Goal: Information Seeking & Learning: Learn about a topic

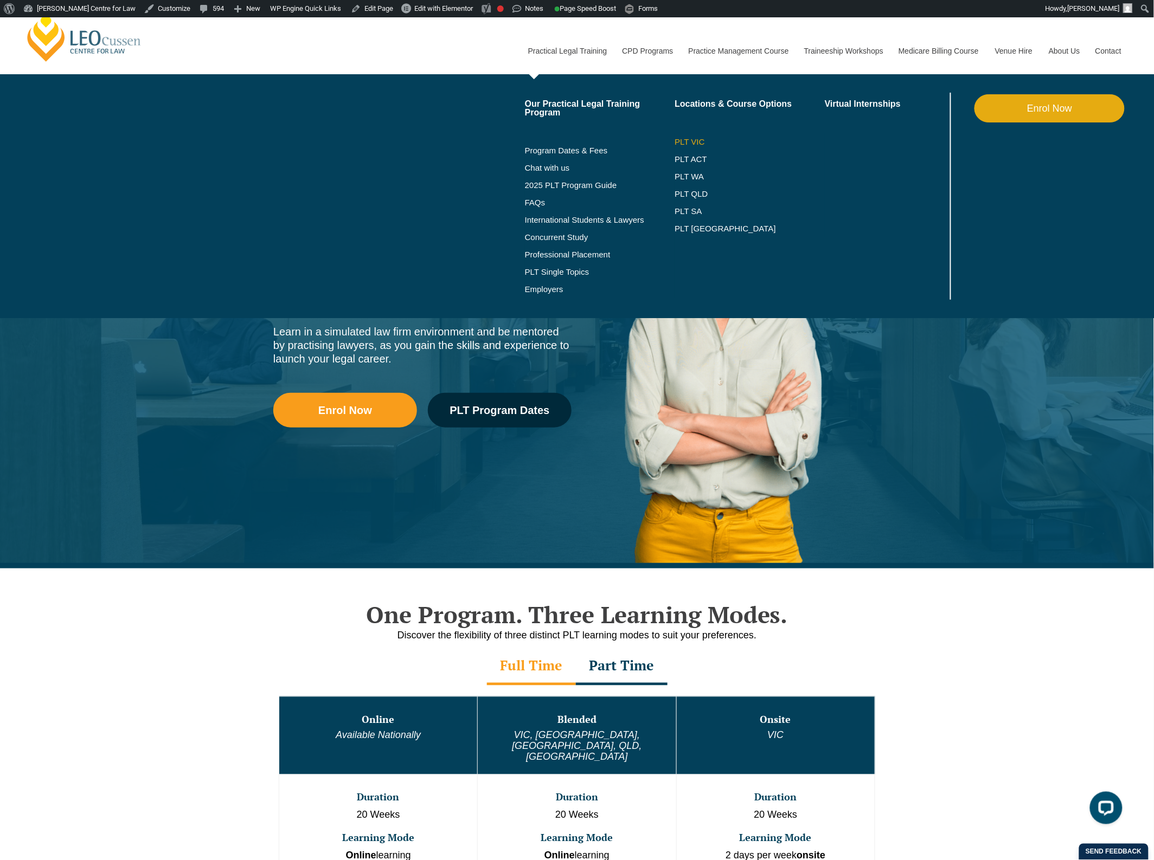
click at [700, 142] on link "PLT VIC" at bounding box center [750, 142] width 150 height 9
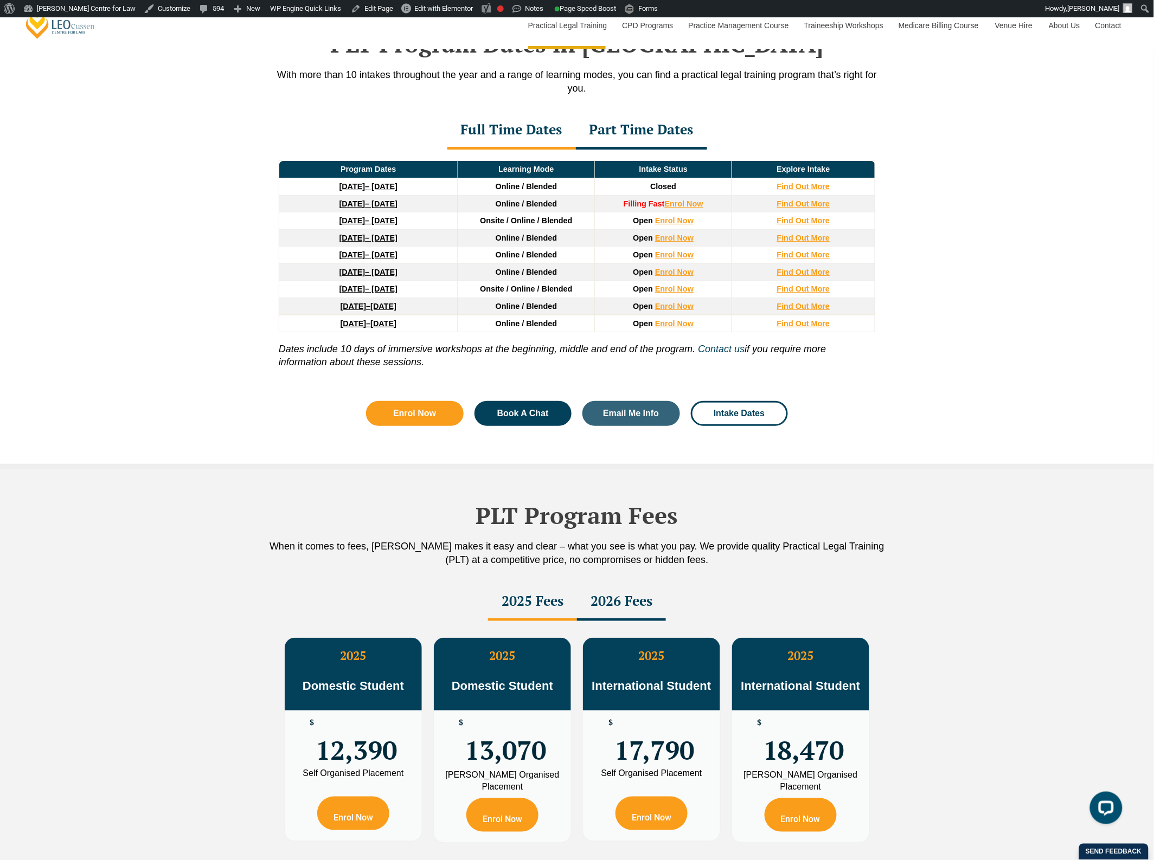
scroll to position [1559, 0]
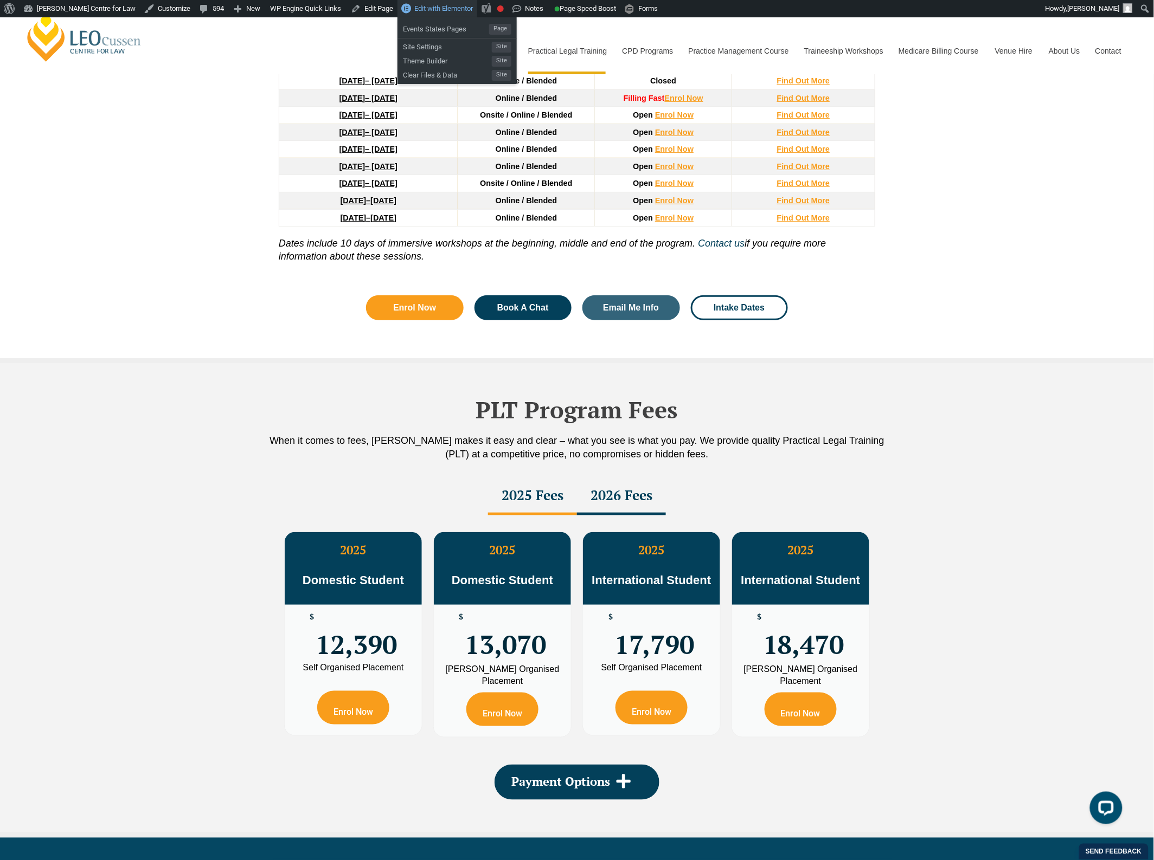
click at [434, 12] on link "Edit with Elementor" at bounding box center [437, 8] width 80 height 17
